Goal: Task Accomplishment & Management: Manage account settings

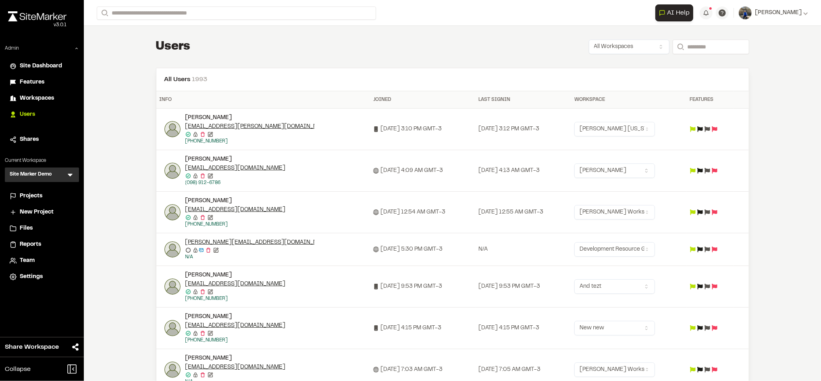
click at [170, 172] on img at bounding box center [172, 170] width 16 height 16
click at [164, 217] on img at bounding box center [172, 212] width 16 height 16
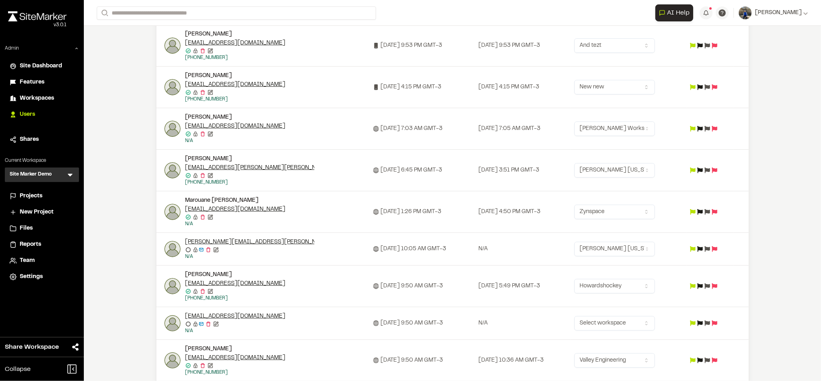
scroll to position [241, 0]
click at [169, 285] on img at bounding box center [172, 285] width 16 height 16
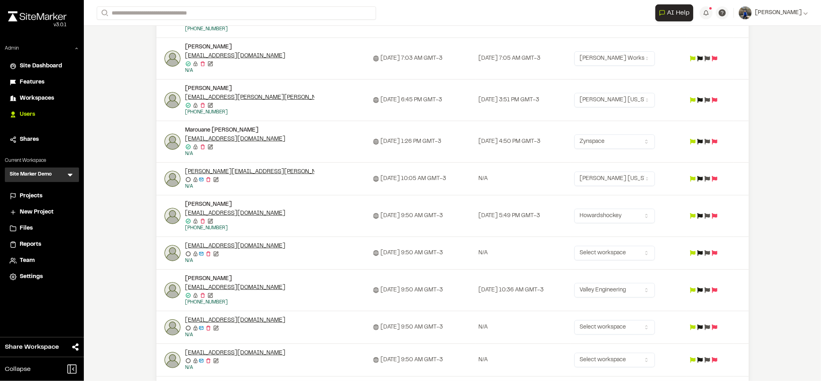
scroll to position [311, 0]
click at [170, 214] on img at bounding box center [172, 215] width 16 height 16
drag, startPoint x: 271, startPoint y: 209, endPoint x: 178, endPoint y: 210, distance: 92.7
click at [178, 210] on div "LIZ KOZEL ekozel@howardshockey.com Email confirmed Email confirmed Destroy user…" at bounding box center [265, 215] width 203 height 31
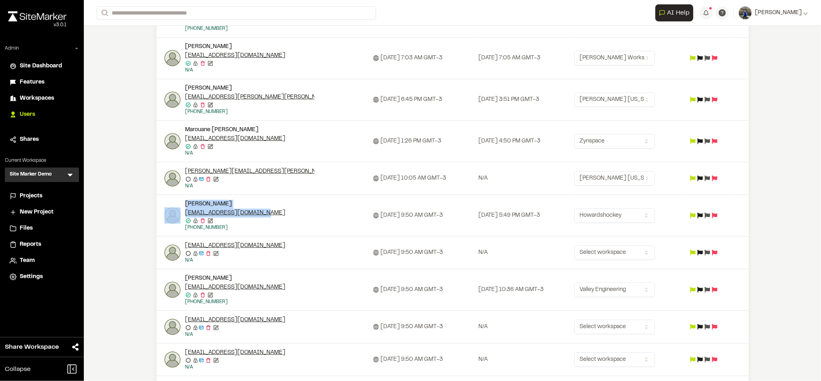
copy div "LIZ KOZEL ekozel@howardshockey.com"
click at [279, 283] on div "jdamico@valleyesp.com" at bounding box center [249, 287] width 129 height 9
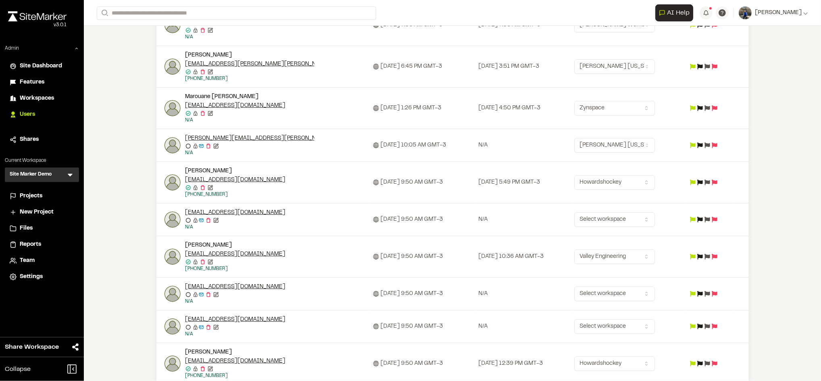
scroll to position [345, 0]
click at [629, 299] on body "Close sidebar v 3.0.1 Admin Site Dashboard Features Workspaces Users Shares Cur…" at bounding box center [410, 190] width 821 height 381
click at [544, 293] on html "Close sidebar v 3.0.1 Admin Site Dashboard Features Workspaces Users Shares Cur…" at bounding box center [410, 190] width 821 height 381
click at [609, 320] on html "Close sidebar v 3.0.1 Admin Site Dashboard Features Workspaces Users Shares Cur…" at bounding box center [410, 190] width 821 height 381
click at [542, 313] on html "Close sidebar v 3.0.1 Admin Site Dashboard Features Workspaces Users Shares Cur…" at bounding box center [410, 190] width 821 height 381
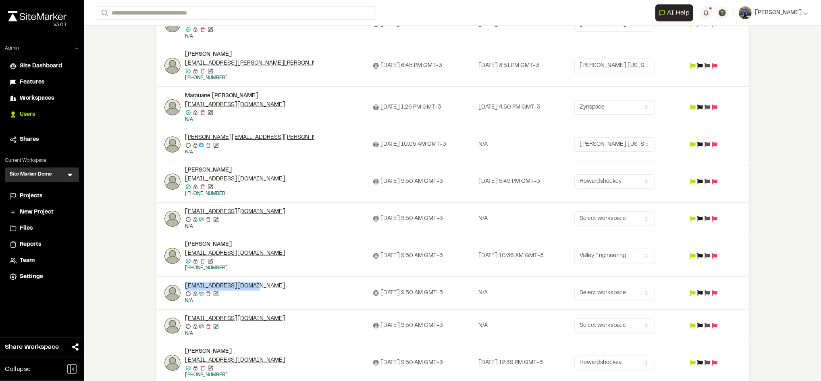
drag, startPoint x: 260, startPoint y: 284, endPoint x: 180, endPoint y: 284, distance: 79.8
click at [180, 284] on div "pgentry@valleyesp.com Email unconfirmed Email unconfirmed Resend invitation Inv…" at bounding box center [265, 292] width 203 height 23
copy link "pgentry@valleyesp.com"
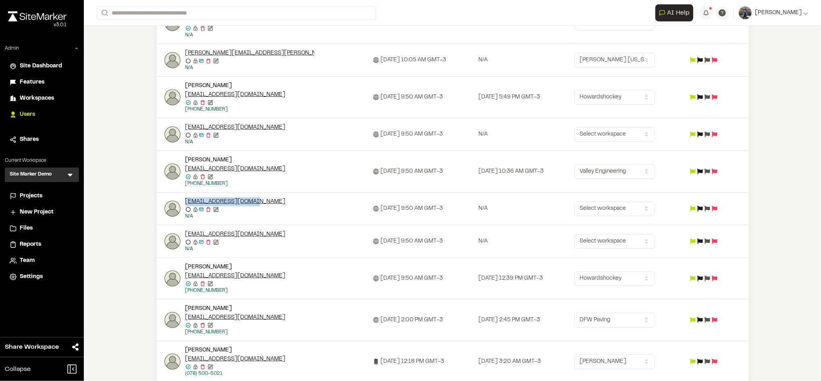
scroll to position [430, 0]
click at [164, 206] on img at bounding box center [172, 208] width 16 height 16
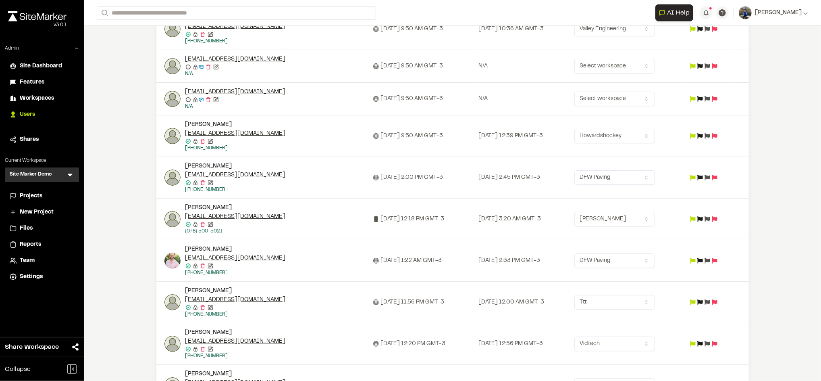
scroll to position [572, 0]
click at [164, 263] on img at bounding box center [172, 260] width 16 height 16
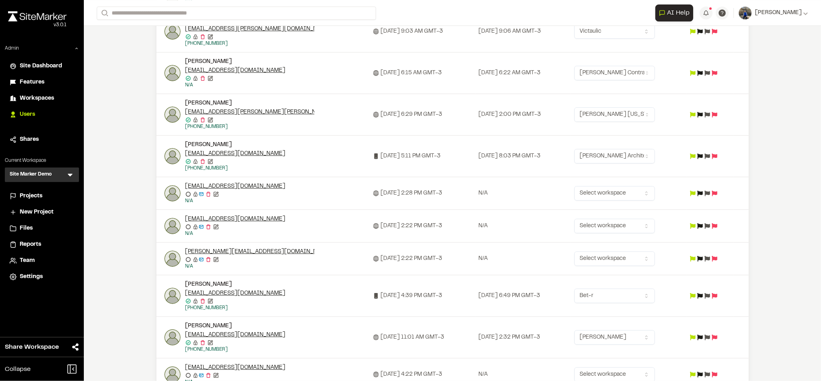
scroll to position [1944, 0]
click at [48, 316] on div "Close sidebar v 3.0.1 Admin Site Dashboard Features Workspaces Users Shares Cur…" at bounding box center [42, 190] width 84 height 381
click at [164, 343] on img at bounding box center [172, 336] width 16 height 16
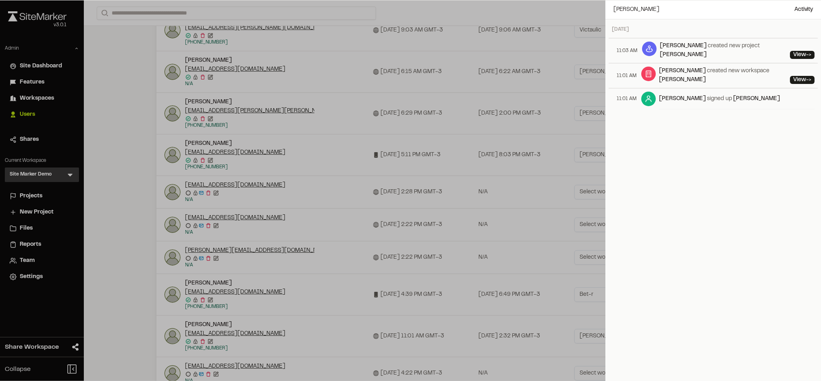
click at [468, 183] on div at bounding box center [410, 190] width 821 height 381
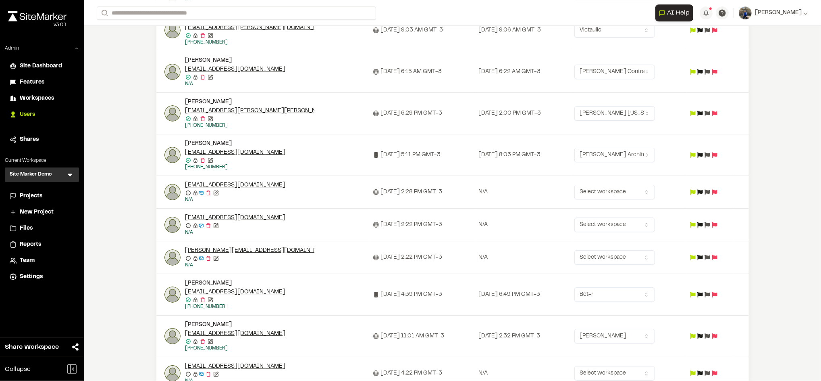
click at [41, 196] on span "Projects" at bounding box center [31, 195] width 23 height 9
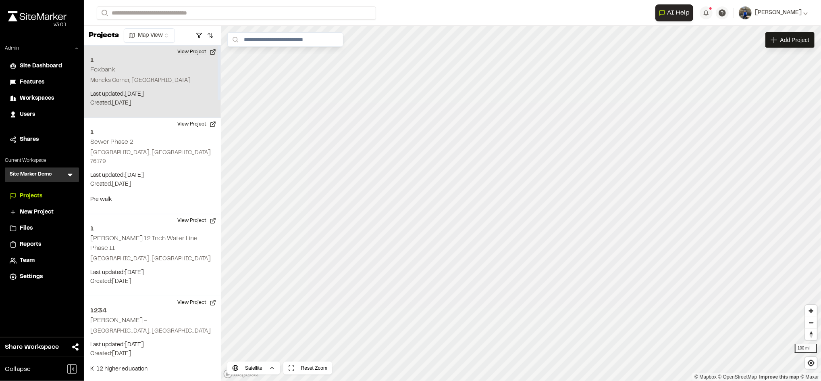
click at [210, 53] on button "View Project" at bounding box center [197, 52] width 48 height 13
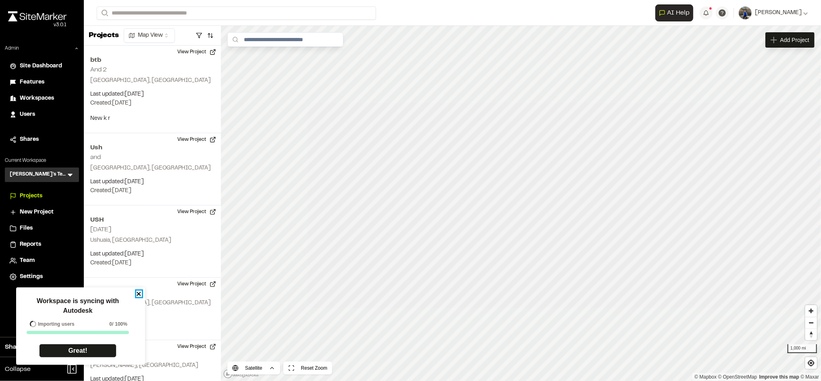
click at [137, 293] on icon "close" at bounding box center [139, 293] width 6 height 6
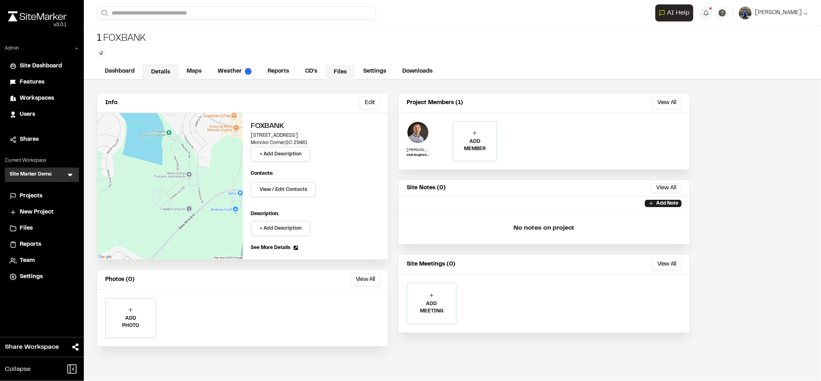
click at [345, 71] on link "Files" at bounding box center [340, 71] width 30 height 15
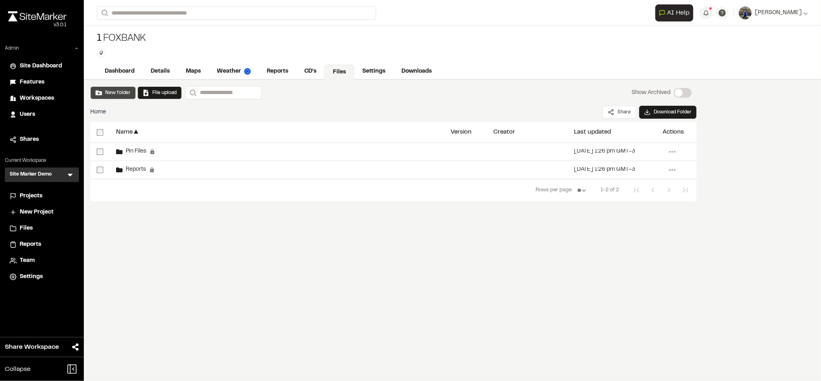
click at [119, 98] on button "New folder" at bounding box center [113, 92] width 46 height 13
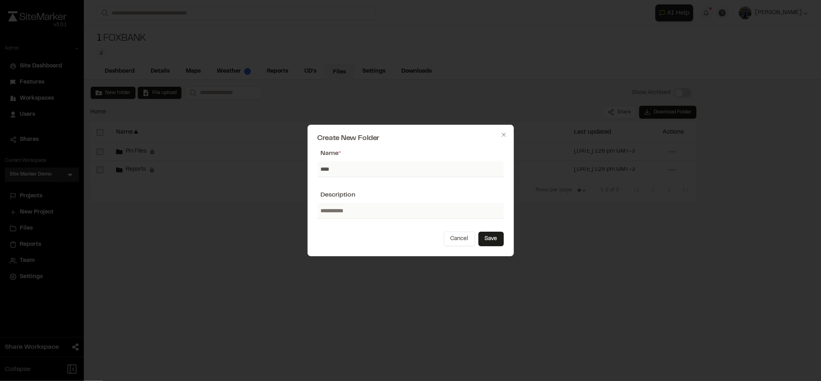
type input "****"
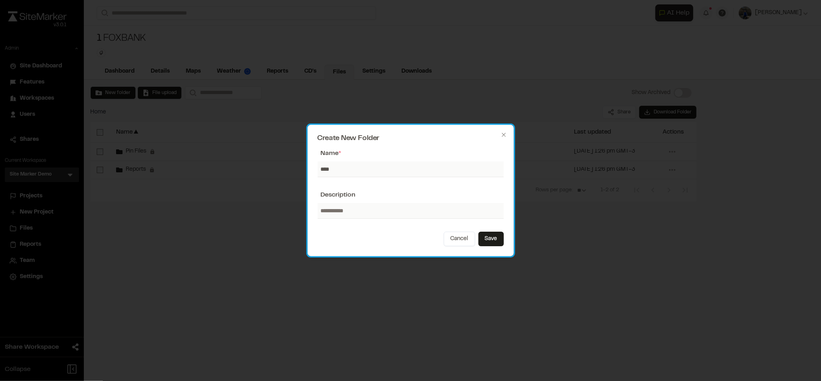
click at [322, 230] on form "Name * **** Description Cancel Save" at bounding box center [411, 197] width 186 height 98
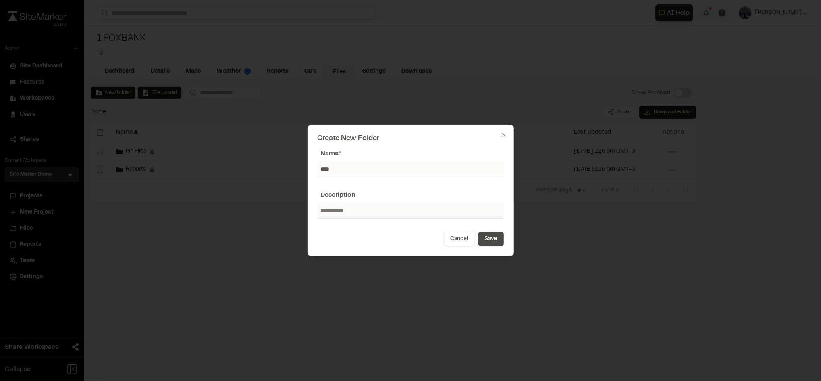
click at [499, 237] on button "Save" at bounding box center [490, 238] width 25 height 15
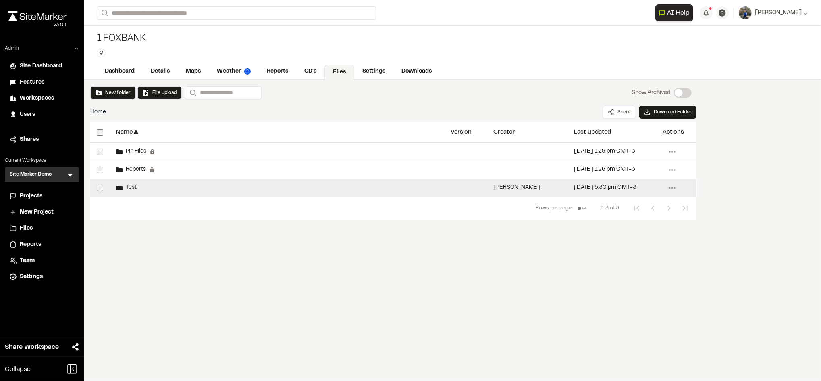
click at [669, 191] on icon at bounding box center [672, 187] width 13 height 13
click at [624, 240] on button "Edit" at bounding box center [618, 242] width 20 height 12
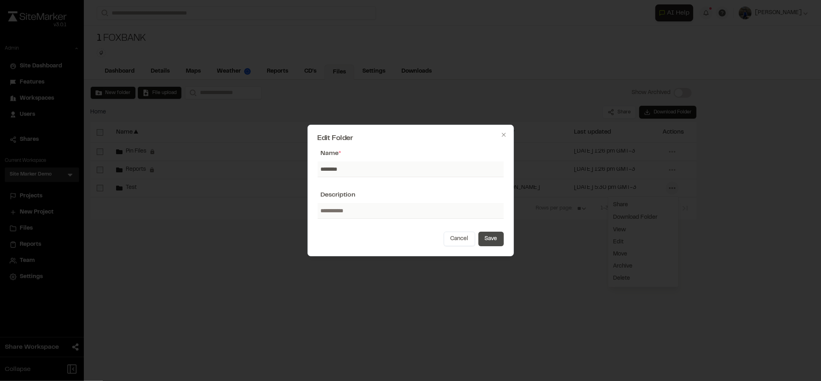
type input "********"
click at [494, 243] on button "Save" at bounding box center [490, 238] width 25 height 15
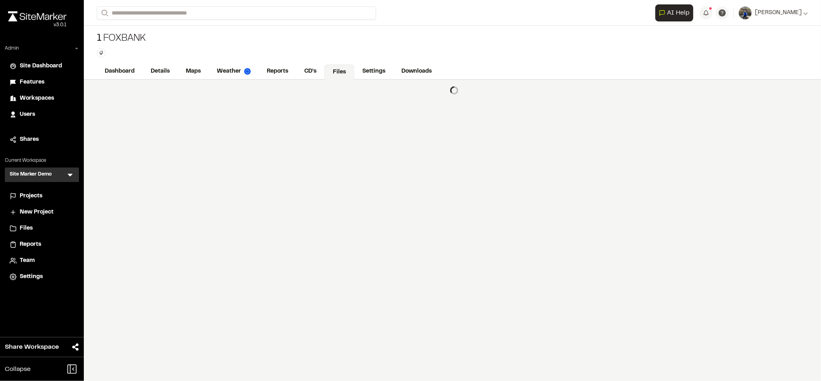
click at [494, 243] on div at bounding box center [452, 230] width 737 height 301
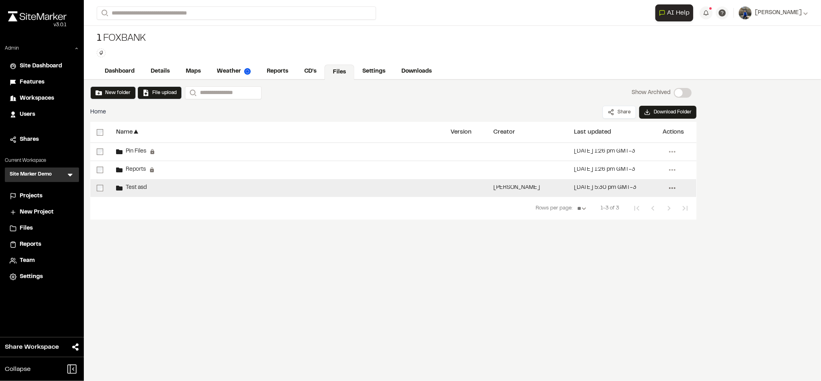
click at [668, 185] on icon at bounding box center [672, 187] width 13 height 13
click at [624, 275] on span "Delete" at bounding box center [621, 278] width 17 height 9
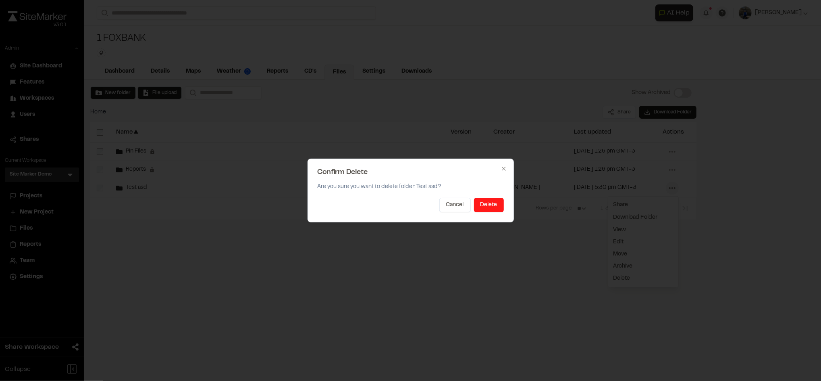
click at [499, 209] on button "Delete" at bounding box center [489, 205] width 30 height 15
